Goal: Task Accomplishment & Management: Complete application form

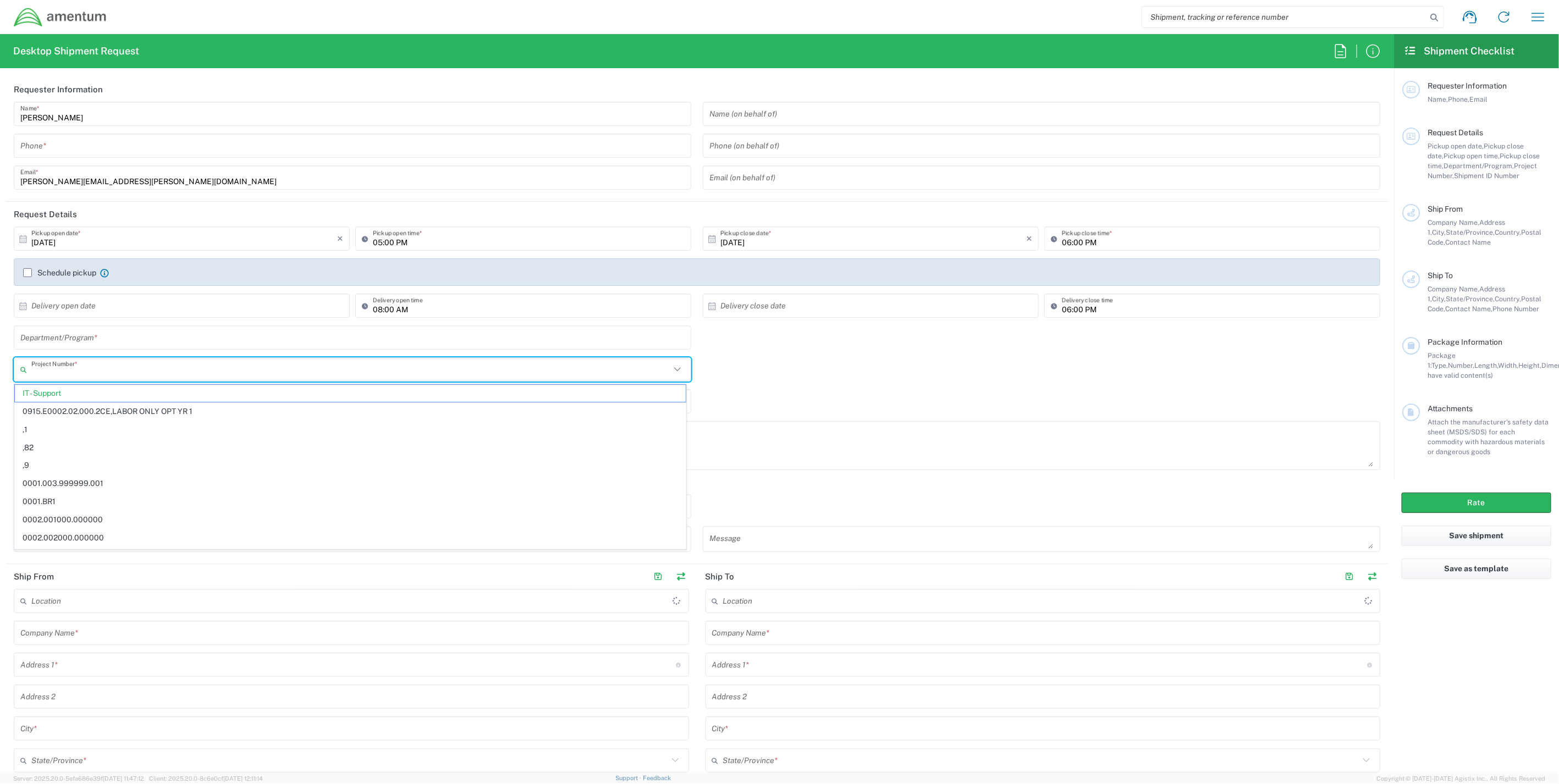
click at [98, 371] on input "text" at bounding box center [351, 369] width 639 height 19
paste input "OH13.101626.CFCIT"
type input "OH13.101626.CFCIT"
drag, startPoint x: 129, startPoint y: 368, endPoint x: -73, endPoint y: 359, distance: 202.2
click at [0, 359] on html "Shipment request Shipment tracking Shipment estimator Desktop shipment request …" at bounding box center [779, 392] width 1559 height 784
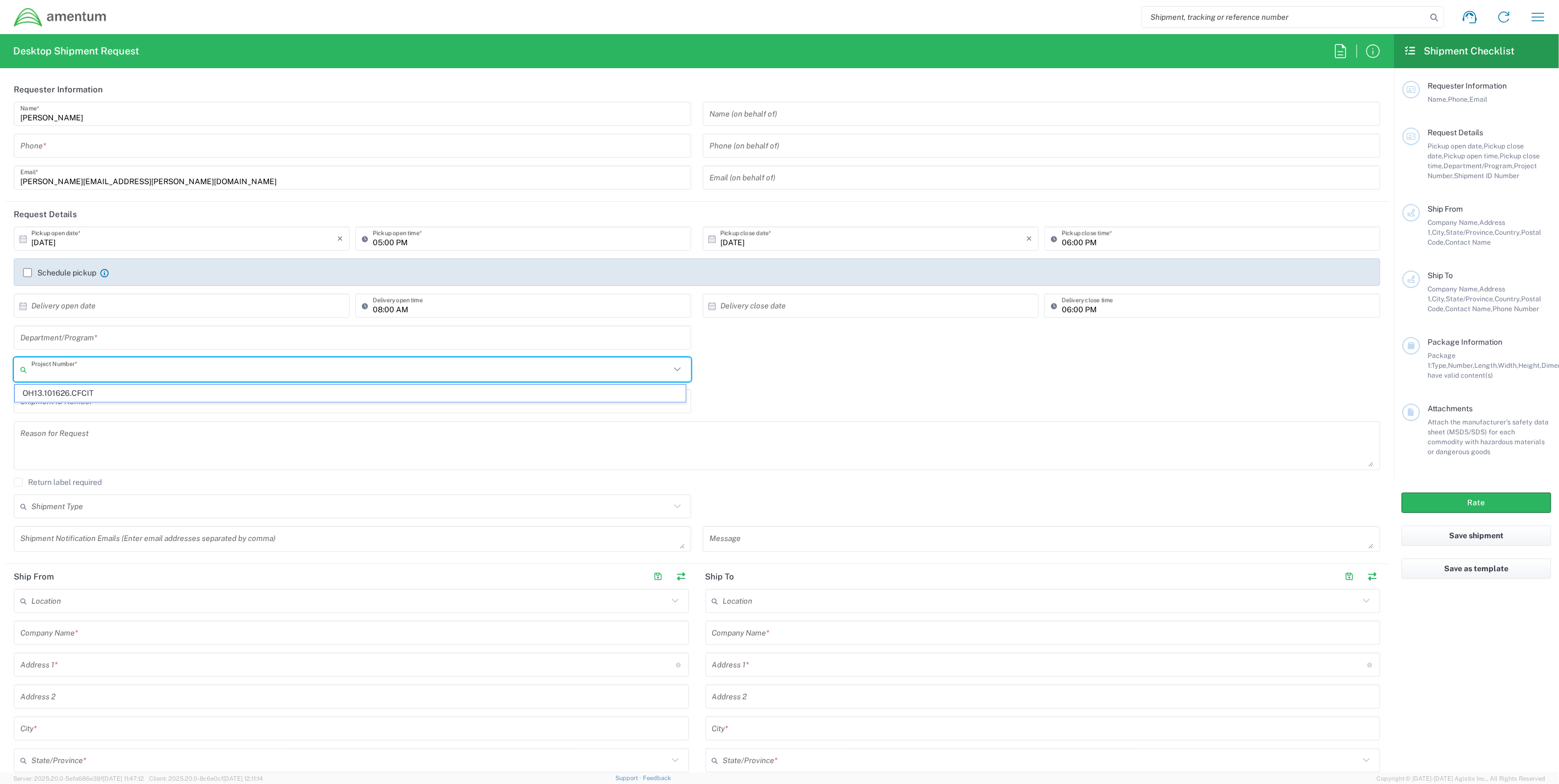
paste input "ADMN.101454.F4014"
type input "ADMN.101454.F4014"
click at [100, 374] on input "text" at bounding box center [351, 369] width 639 height 19
paste input "ADMN.101454.F4014"
type input "ADMN.101454.F4014"
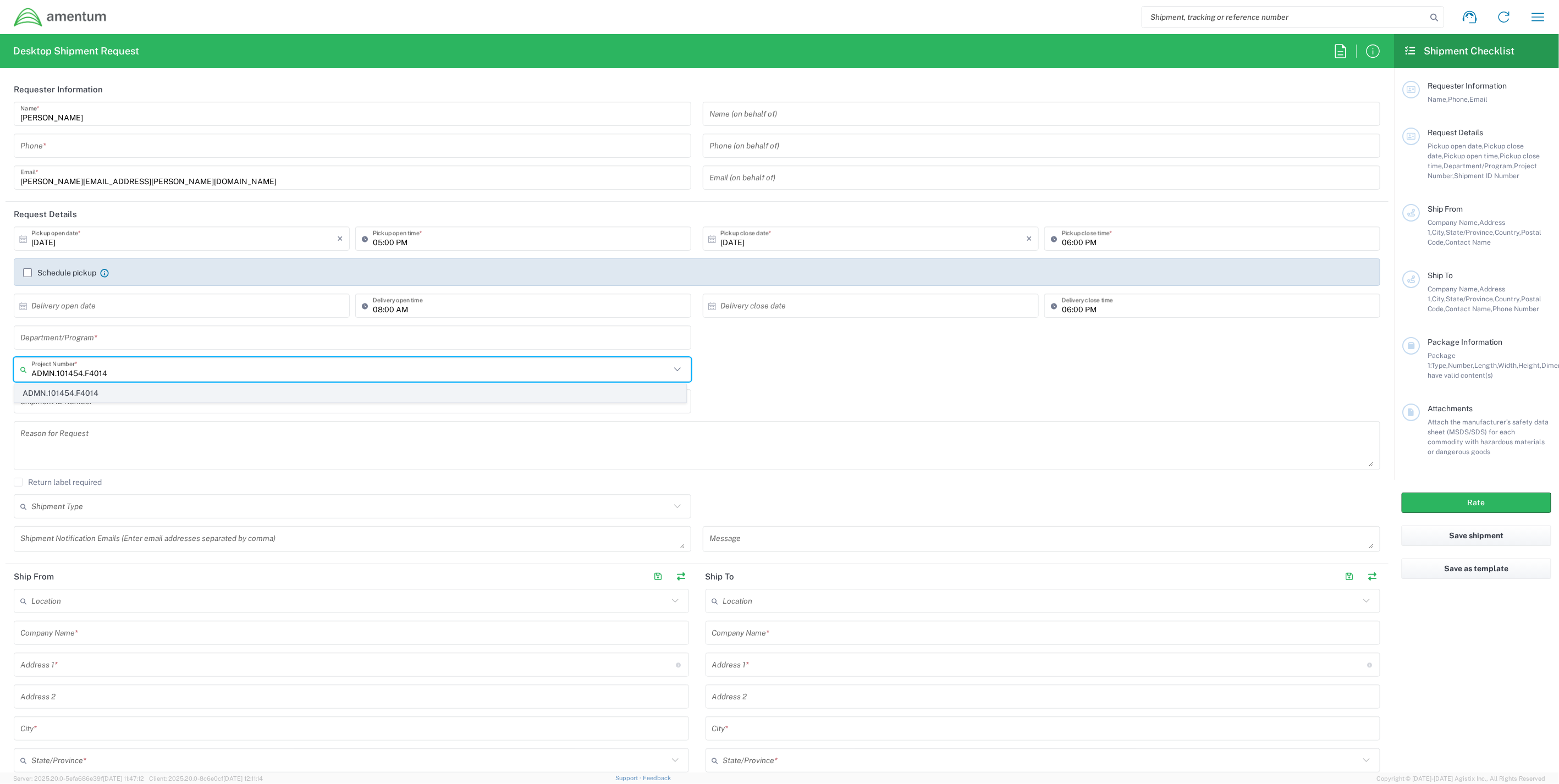
click at [108, 394] on span "ADMN.101454.F4014" at bounding box center [350, 393] width 671 height 17
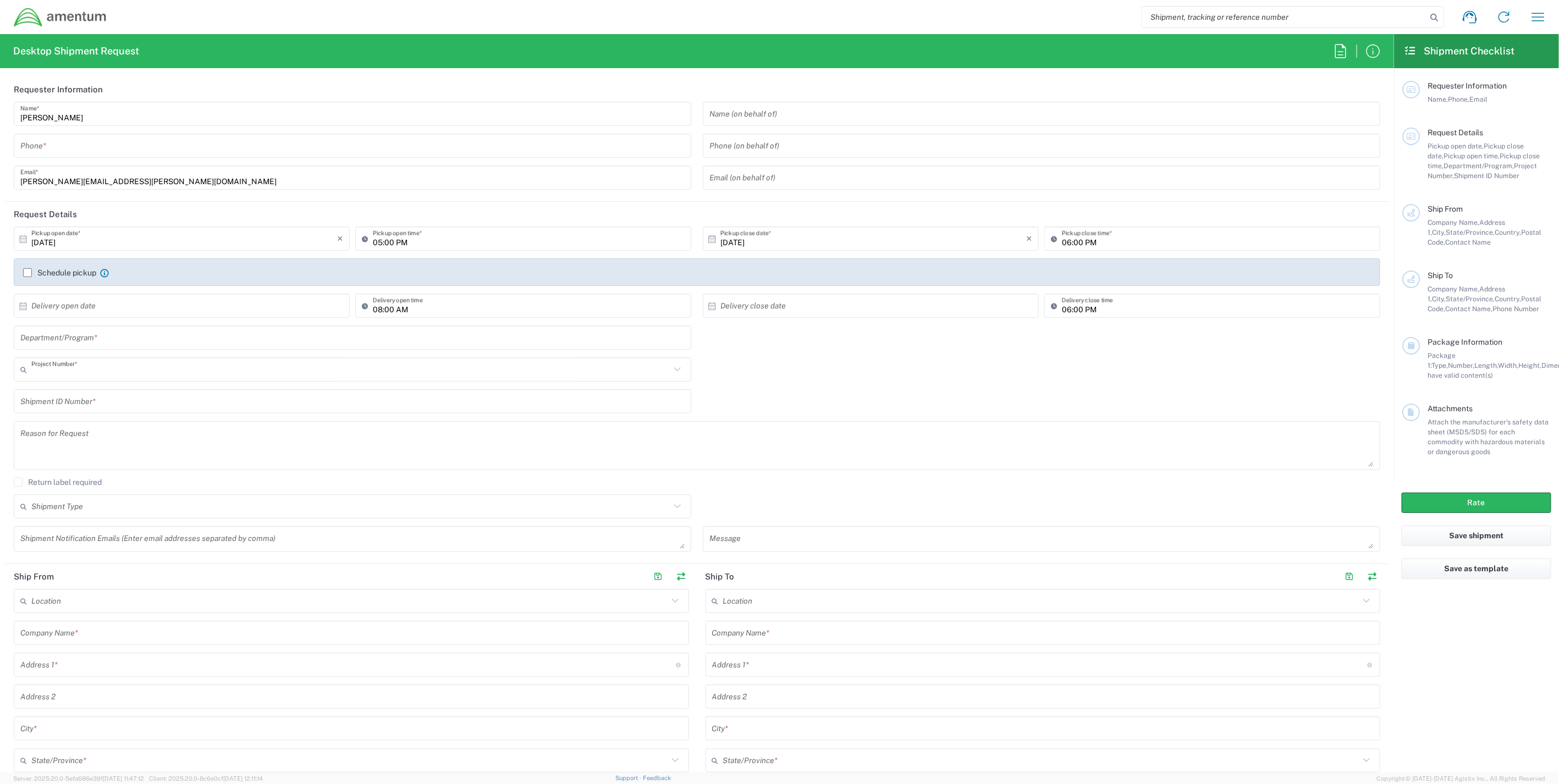
click at [129, 372] on input "text" at bounding box center [351, 369] width 639 height 19
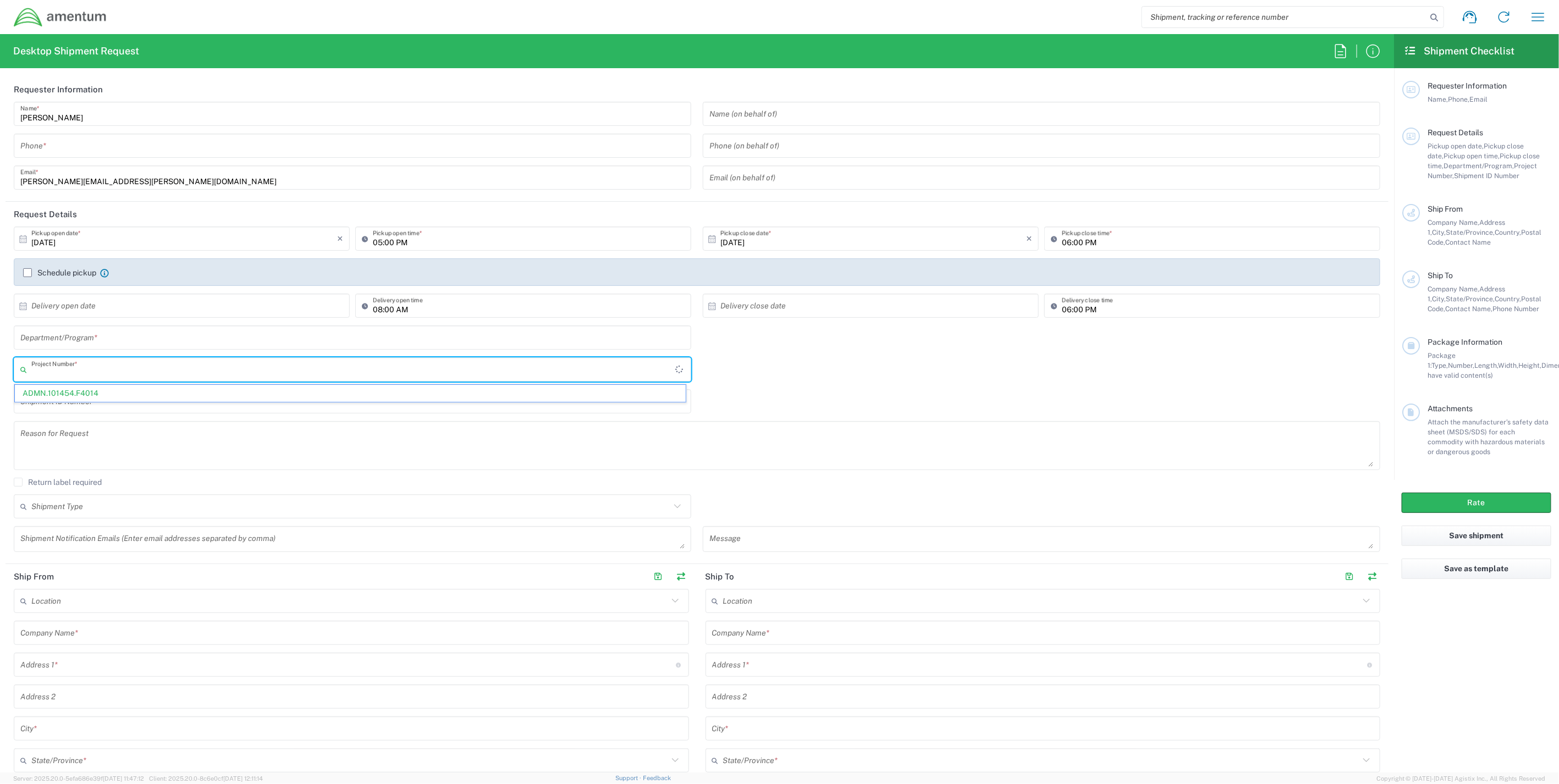
paste input "719000.A00360.024.002"
type input "719000.A00360.024.002"
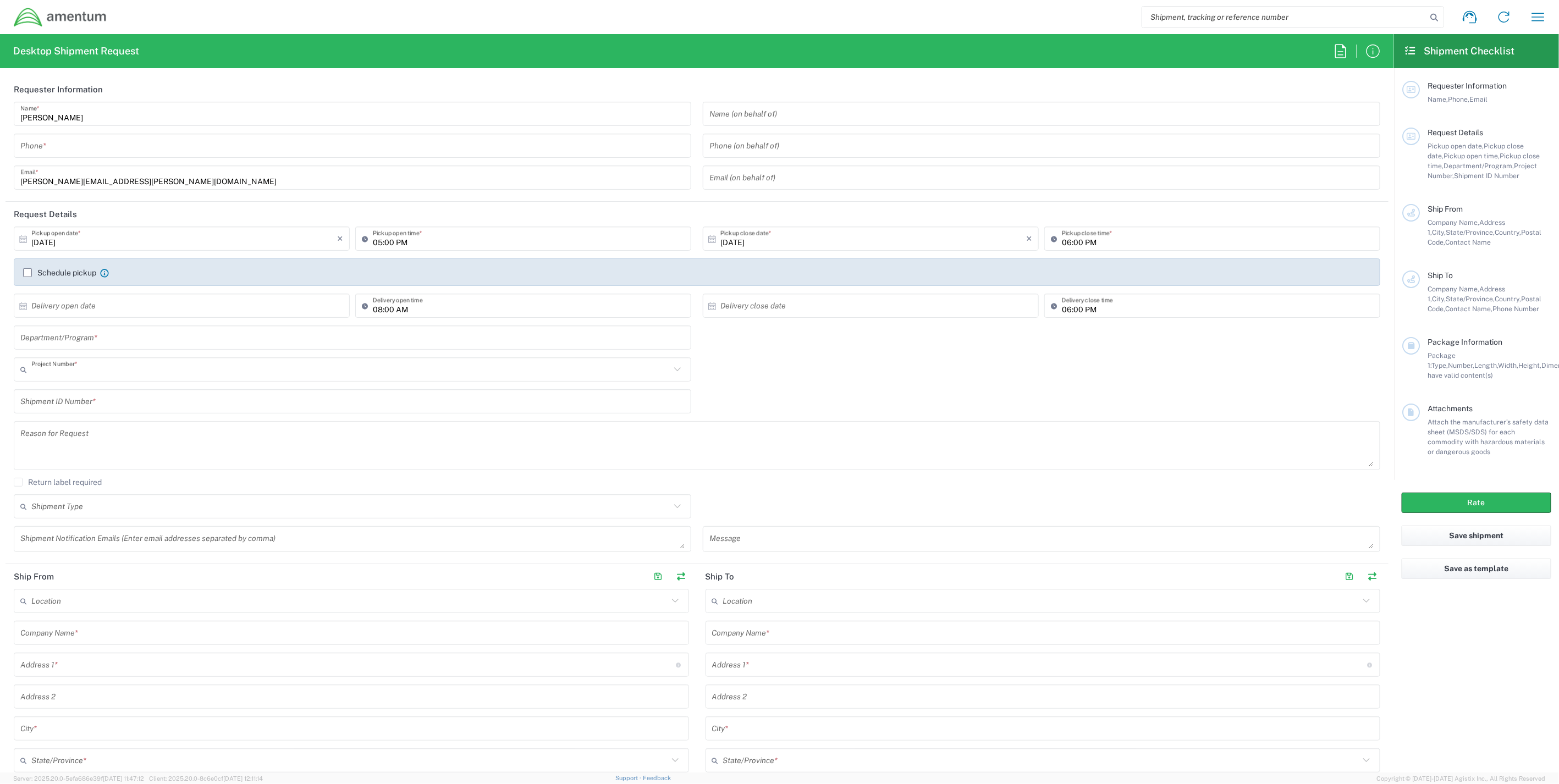
click at [103, 370] on input "text" at bounding box center [351, 369] width 639 height 19
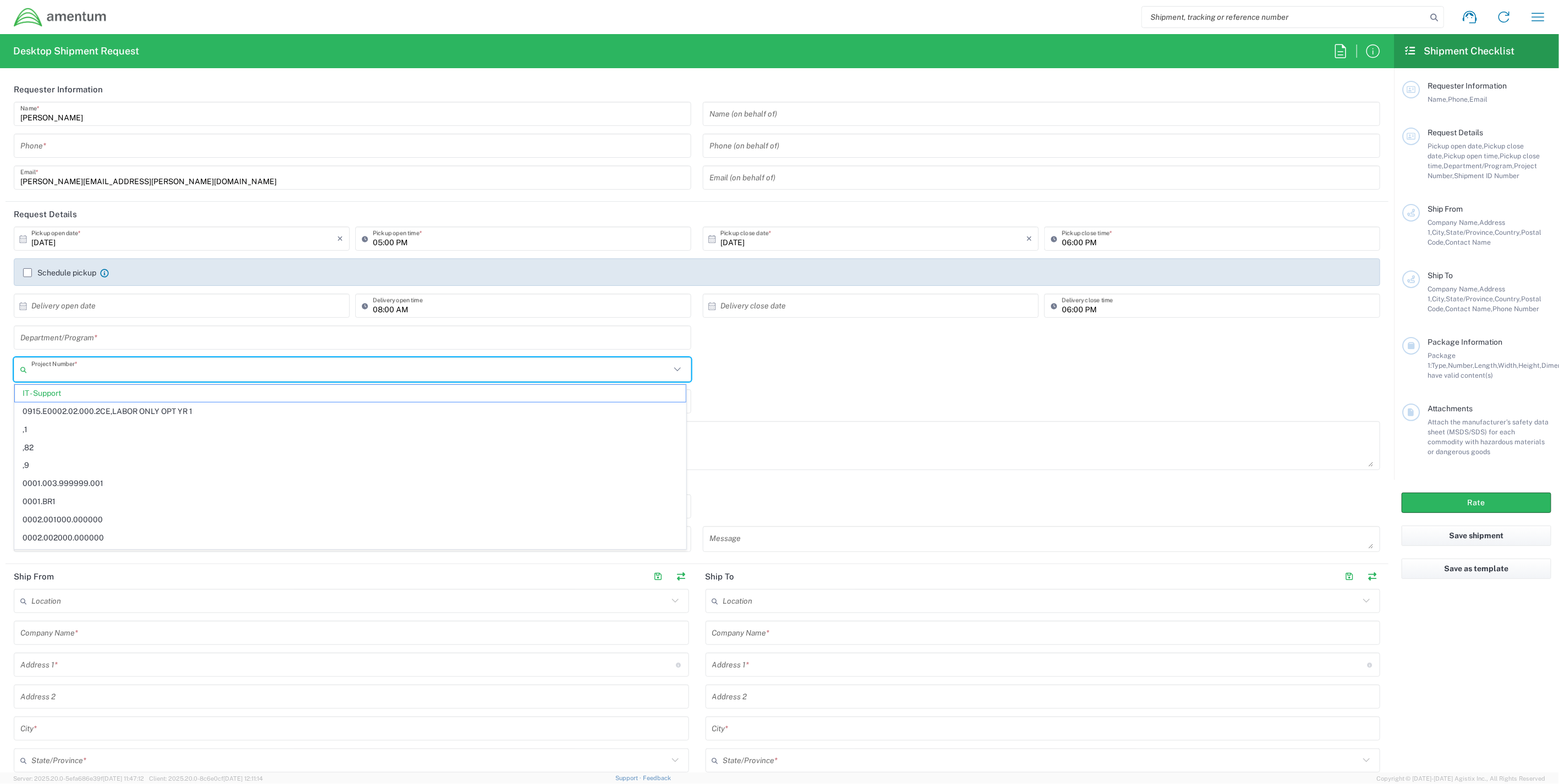
paste input "719000.A00360.024.002"
type input "719000.A00360.024.002"
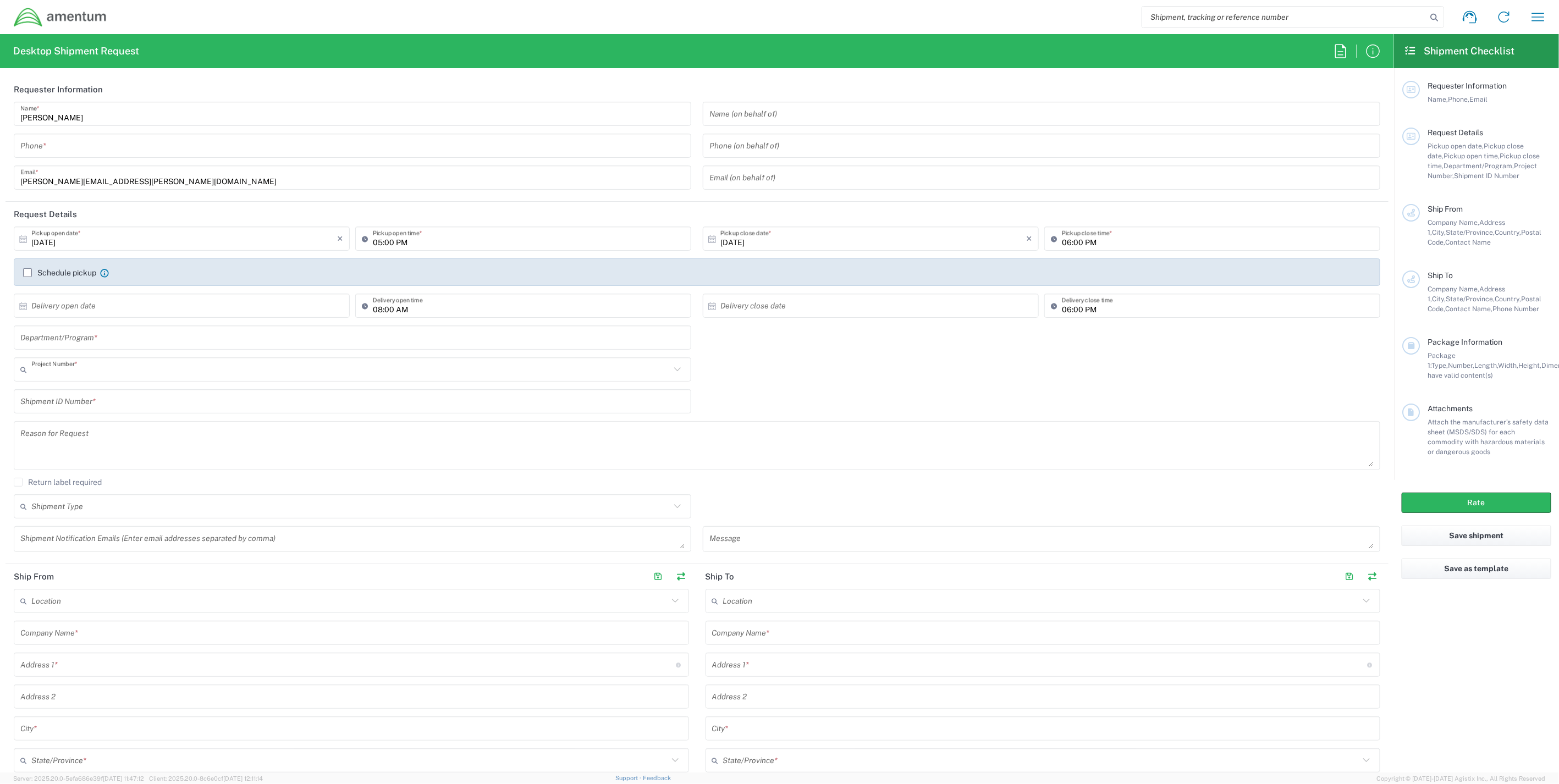
click at [128, 373] on input "text" at bounding box center [351, 369] width 639 height 19
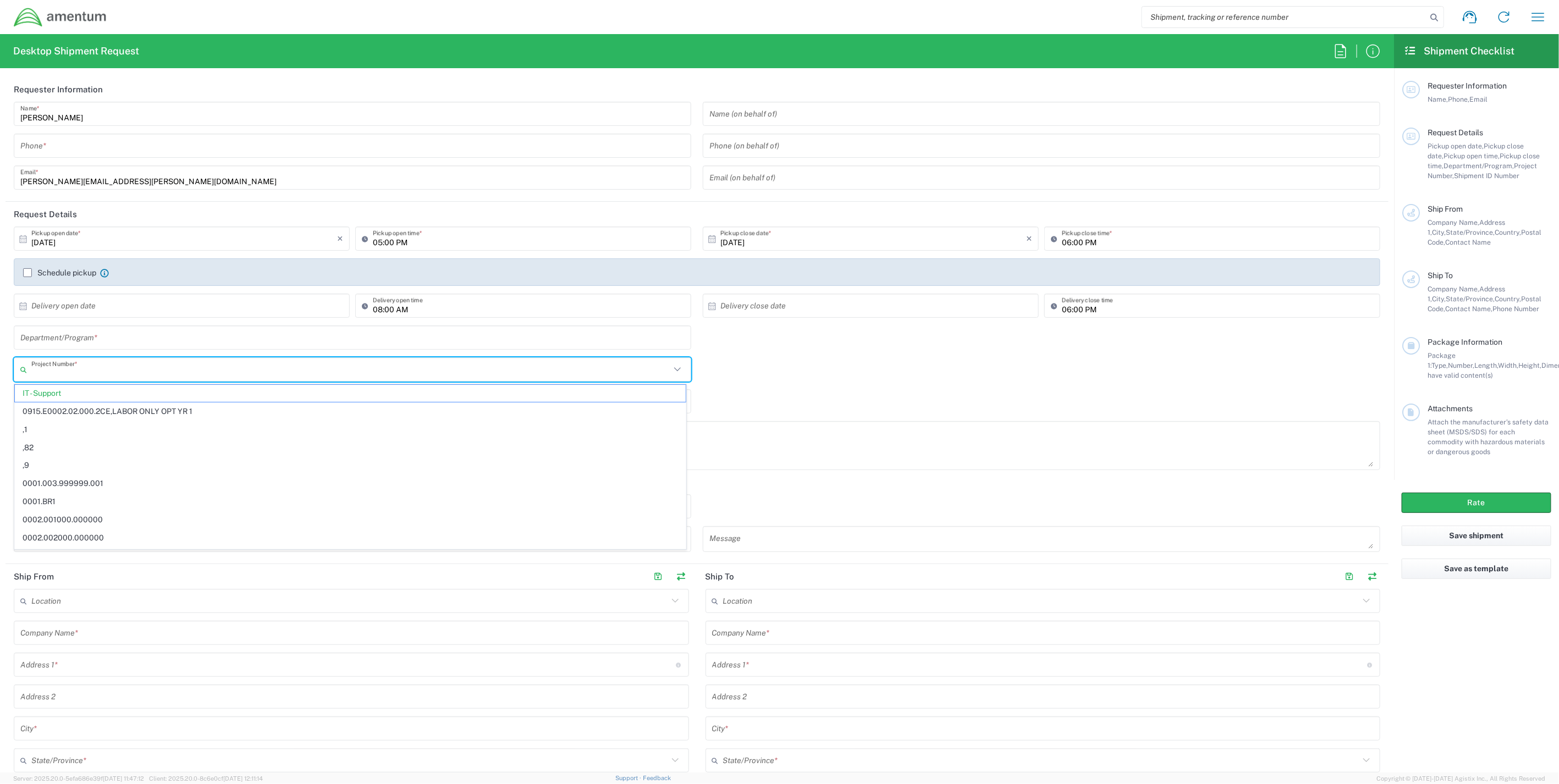
paste input "719000.A00360.024.002"
type input "719000.A00360.024.002"
